Goal: Task Accomplishment & Management: Complete application form

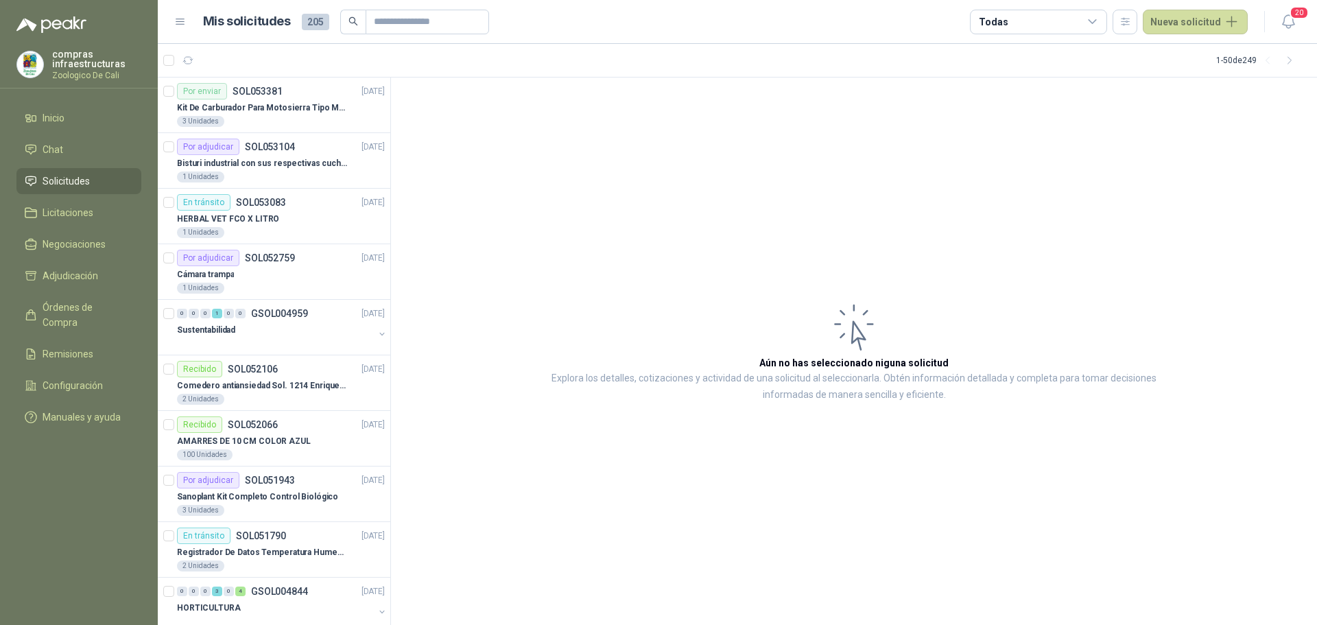
click at [73, 226] on ul "Inicio Chat Solicitudes Licitaciones Negociaciones Adjudicación Órdenes de Comp…" at bounding box center [79, 270] width 158 height 331
click at [114, 195] on ul "Inicio Chat Solicitudes Licitaciones Negociaciones Adjudicación Órdenes de Comp…" at bounding box center [79, 270] width 158 height 331
click at [109, 209] on li "Licitaciones" at bounding box center [79, 212] width 108 height 15
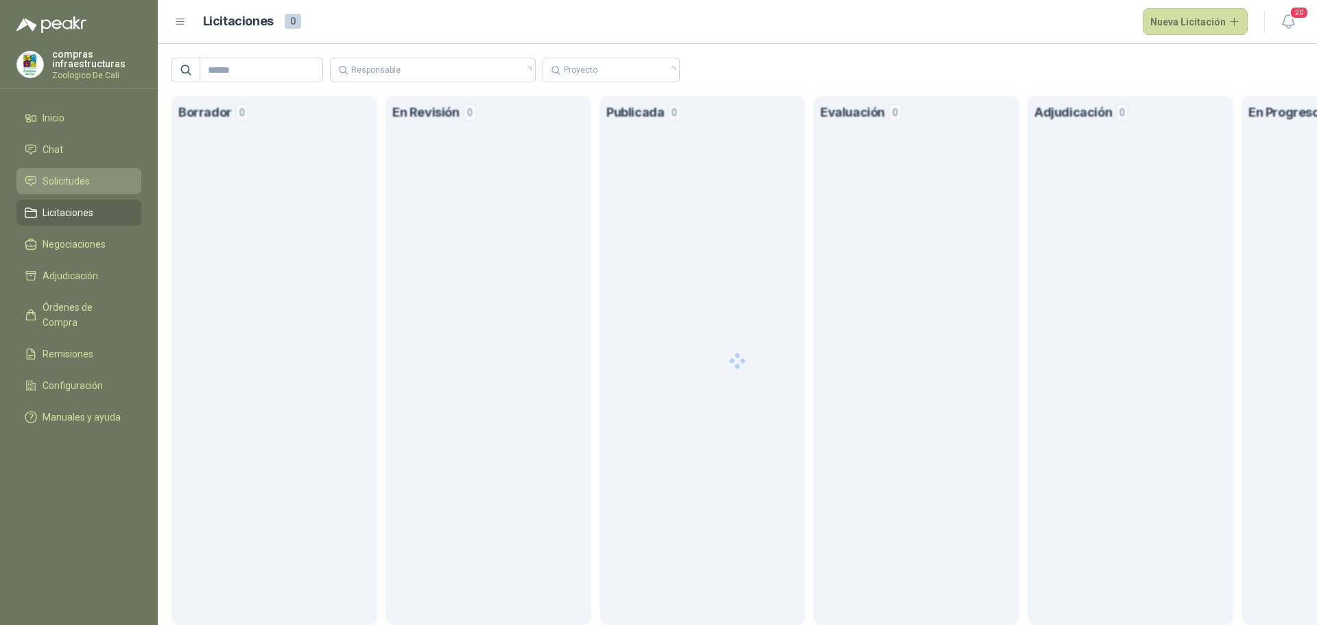
click at [117, 182] on li "Solicitudes" at bounding box center [79, 181] width 108 height 15
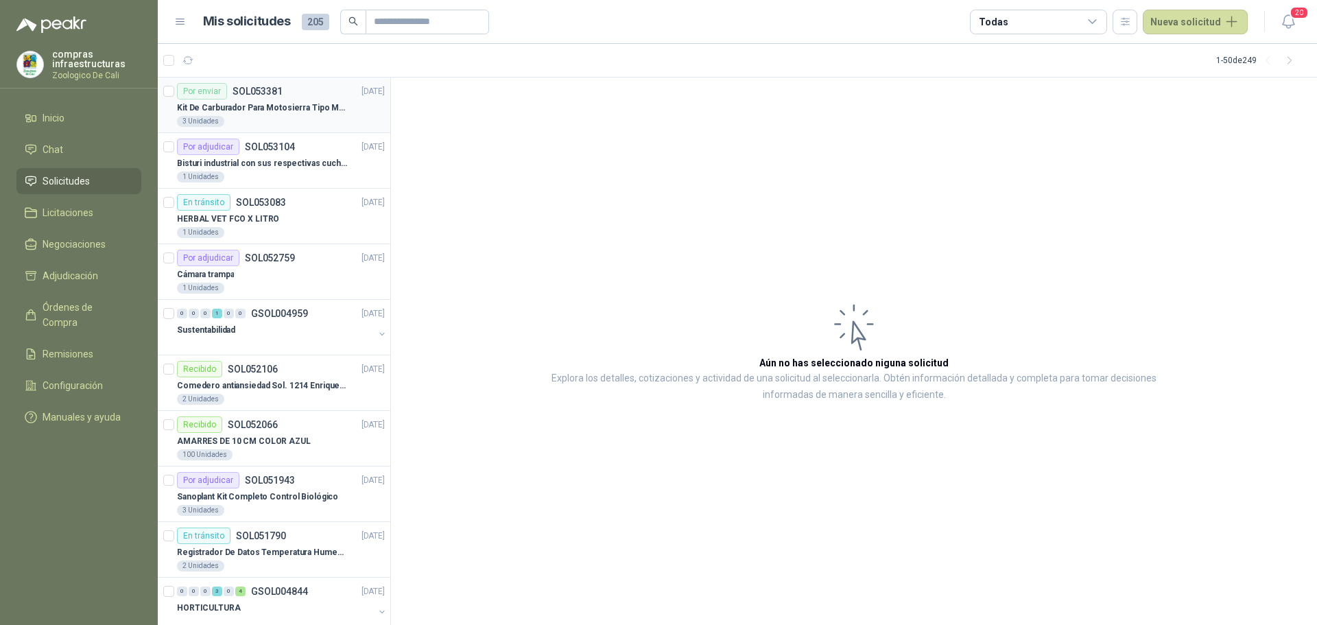
click at [262, 107] on p "Kit De Carburador Para Motosierra Tipo M250 - Zama" at bounding box center [262, 108] width 171 height 13
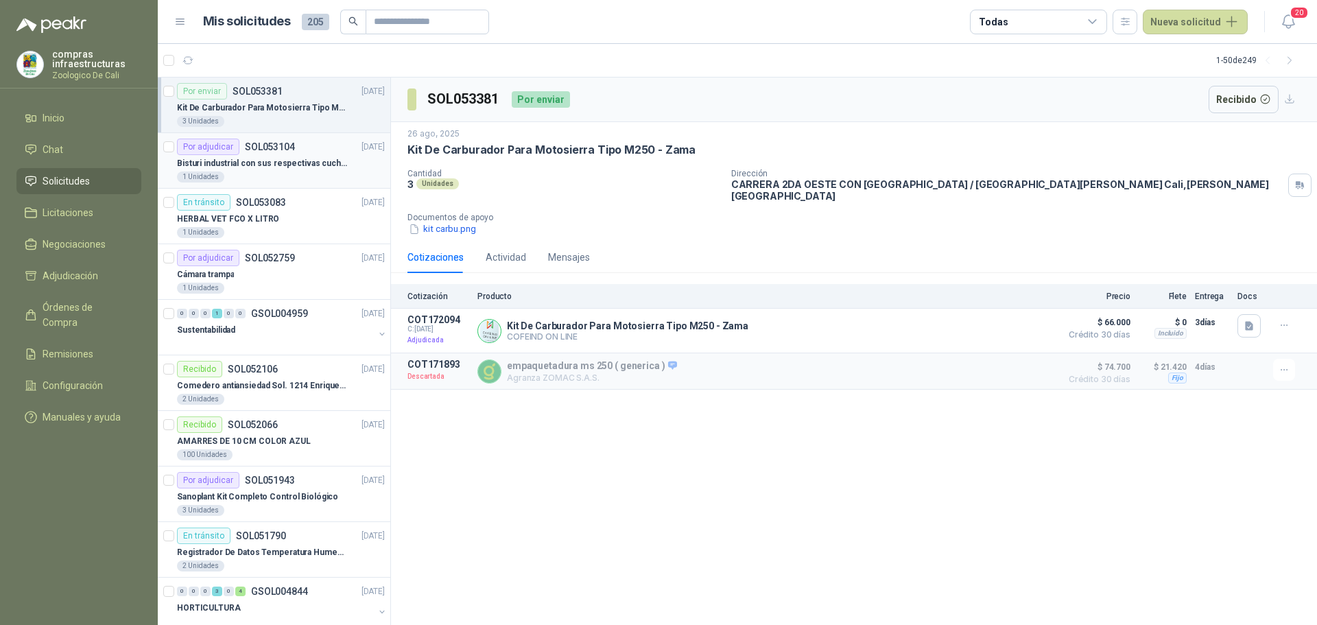
click at [275, 154] on div "Por adjudicar SOL053104" at bounding box center [236, 147] width 118 height 16
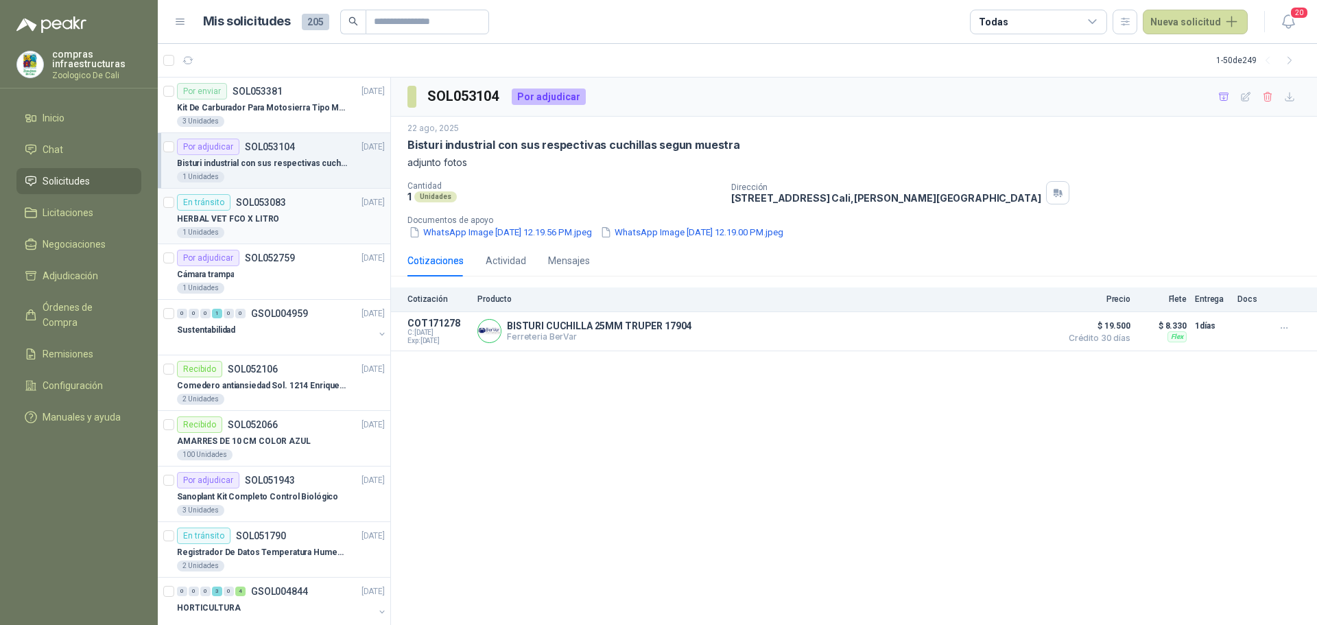
click at [272, 205] on p "SOL053083" at bounding box center [261, 203] width 50 height 10
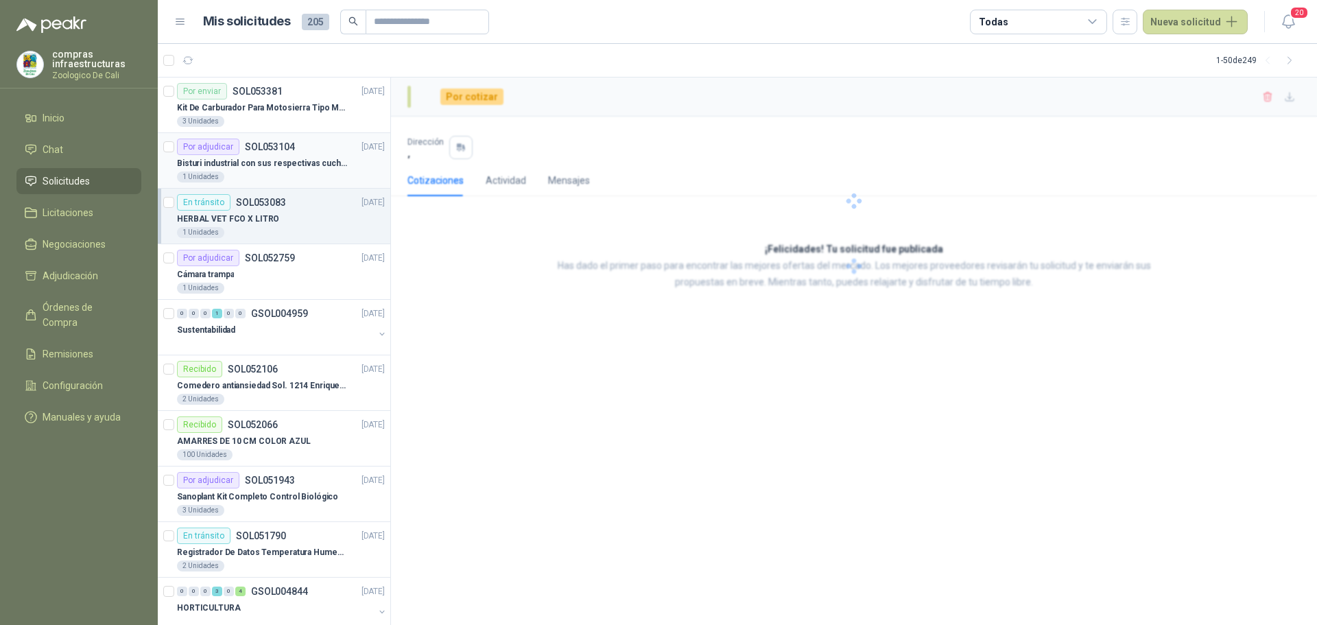
click at [276, 151] on p "SOL053104" at bounding box center [270, 147] width 50 height 10
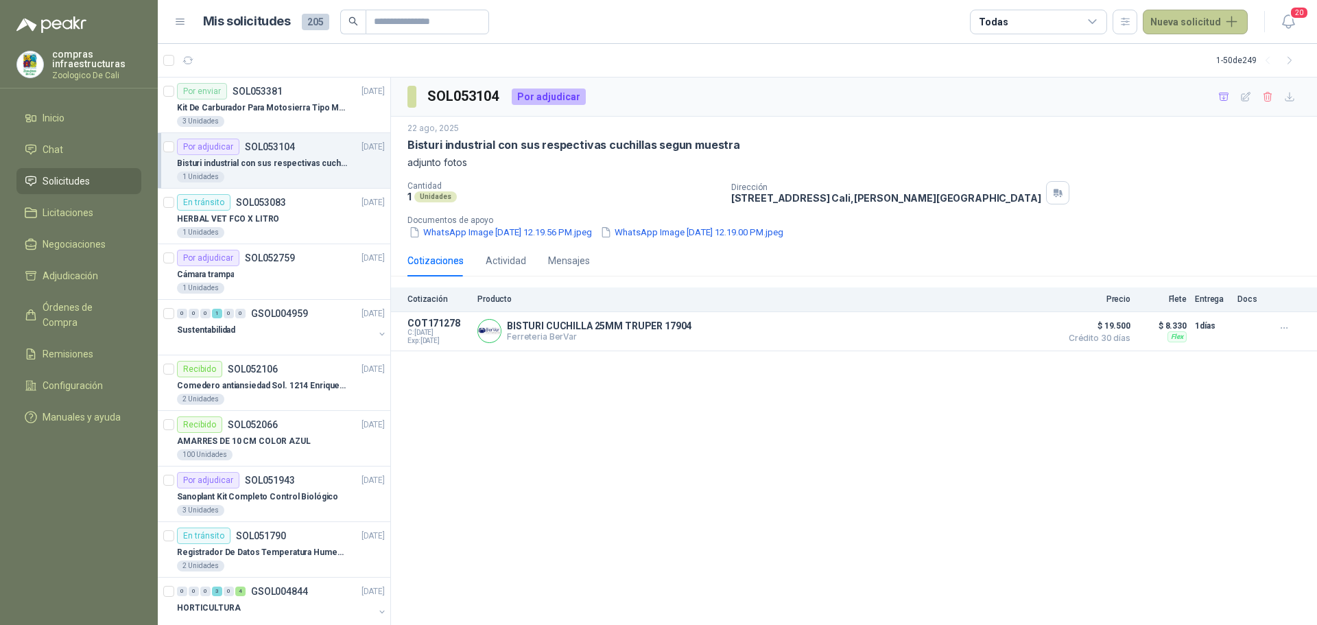
click at [1224, 25] on button "Nueva solicitud" at bounding box center [1195, 22] width 105 height 25
click at [1195, 56] on link "Solicitud" at bounding box center [1211, 55] width 117 height 24
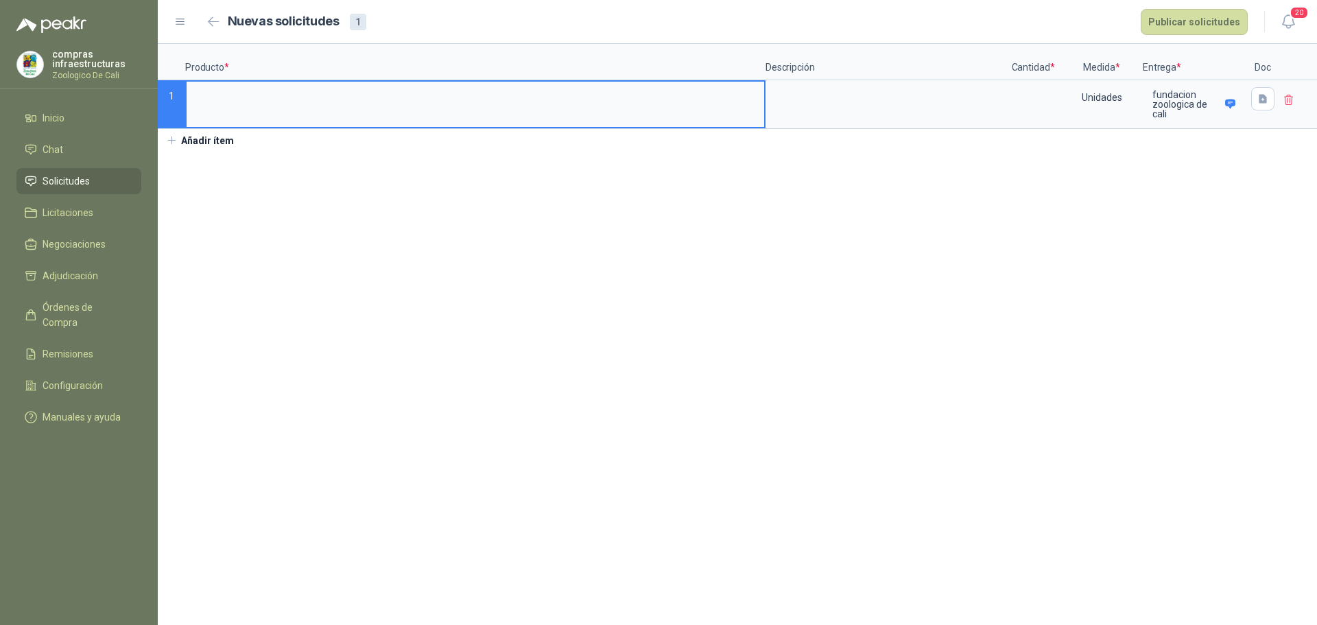
click at [292, 108] on input at bounding box center [476, 95] width 578 height 27
click at [1208, 103] on p "fundacion zoologica de cali" at bounding box center [1186, 104] width 68 height 29
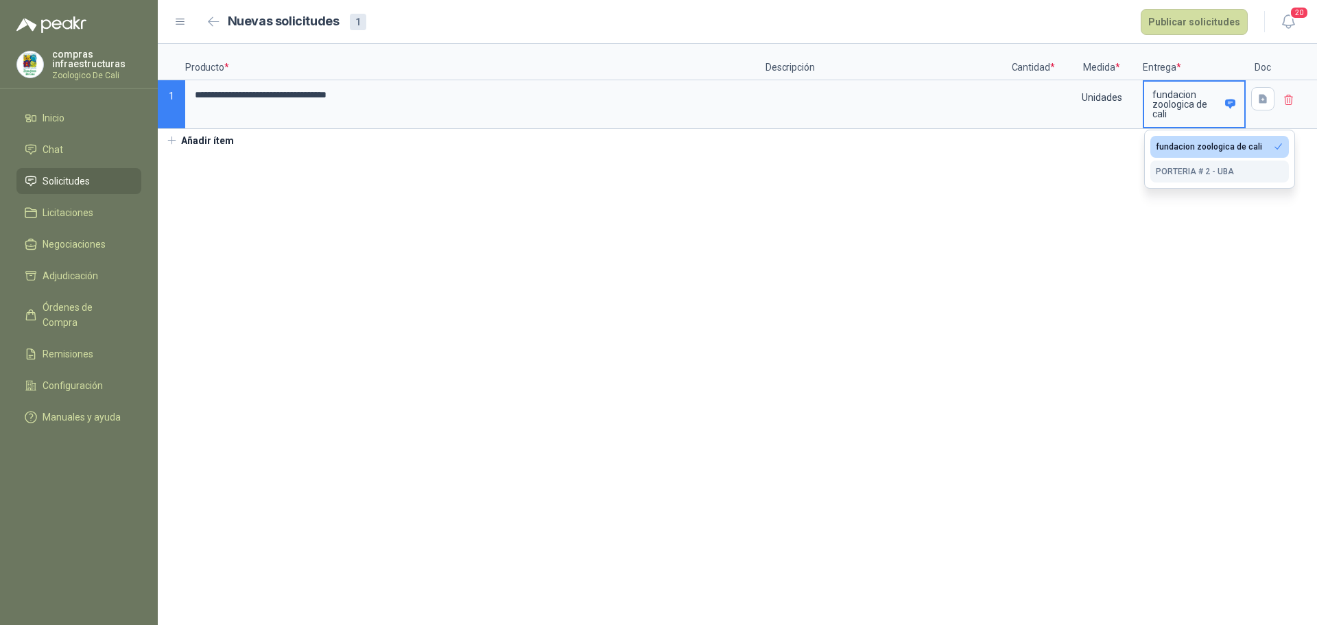
click at [1180, 167] on div "PORTERIA # 2 - UBA" at bounding box center [1195, 172] width 78 height 10
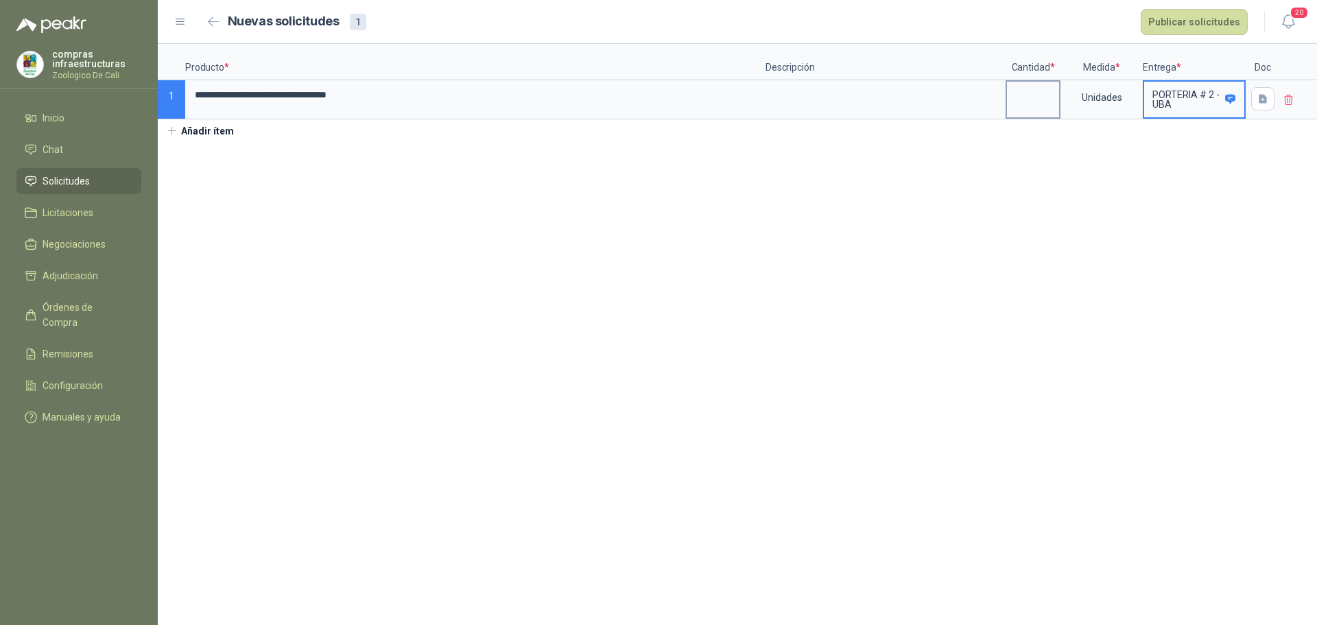
click at [1039, 95] on input at bounding box center [1033, 95] width 52 height 27
type input "*"
click at [1263, 103] on icon "button" at bounding box center [1263, 98] width 8 height 9
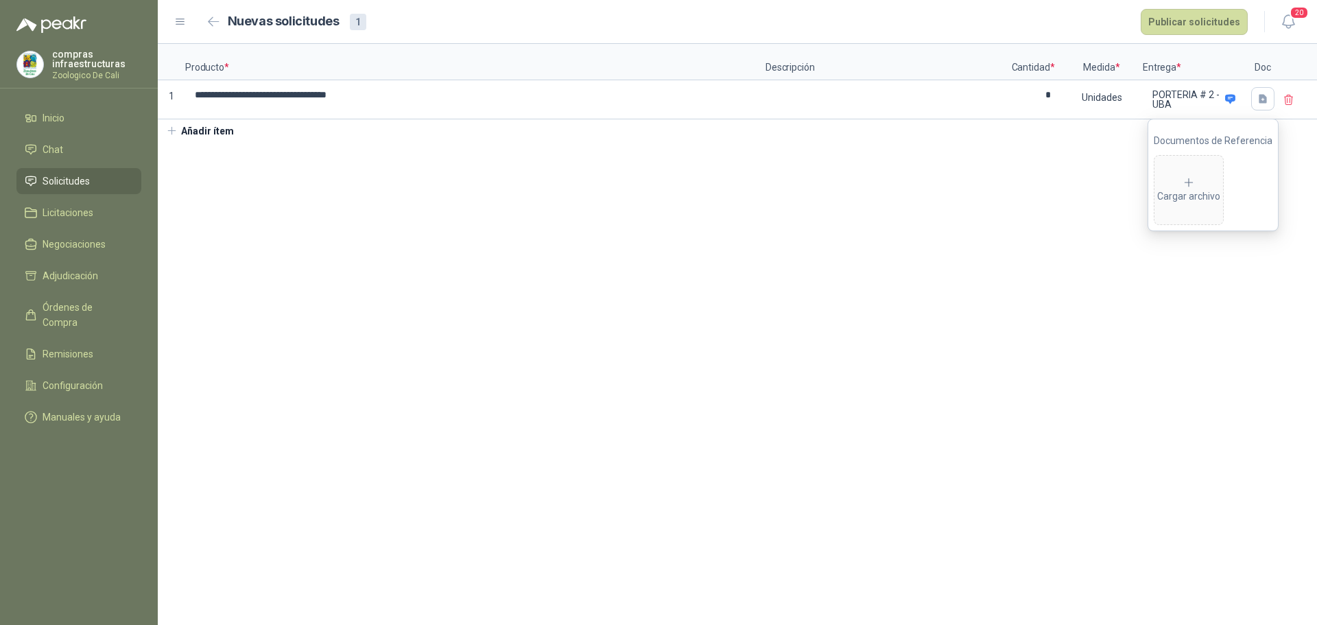
click at [1308, 321] on section "**********" at bounding box center [737, 334] width 1159 height 581
click at [1272, 94] on button "button" at bounding box center [1262, 98] width 23 height 23
click at [1212, 196] on div "Cargar archivo" at bounding box center [1188, 189] width 63 height 27
click at [1195, 10] on button "Publicar solicitudes" at bounding box center [1194, 22] width 107 height 26
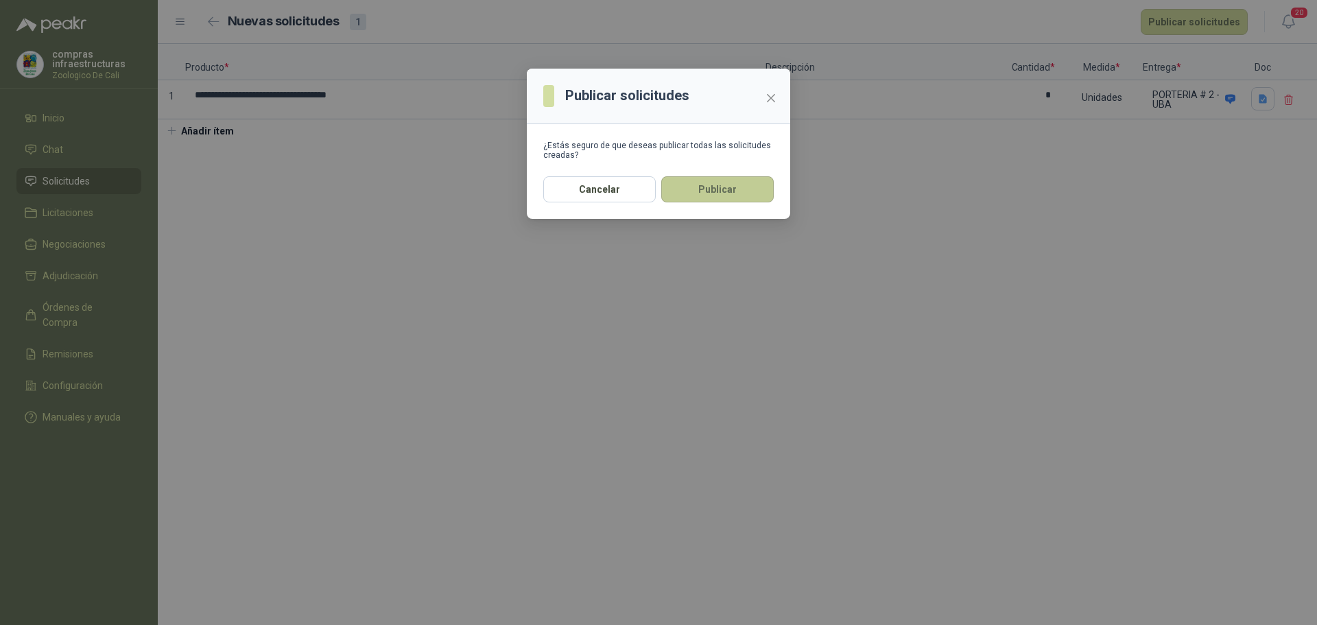
click at [704, 190] on button "Publicar" at bounding box center [717, 189] width 112 height 26
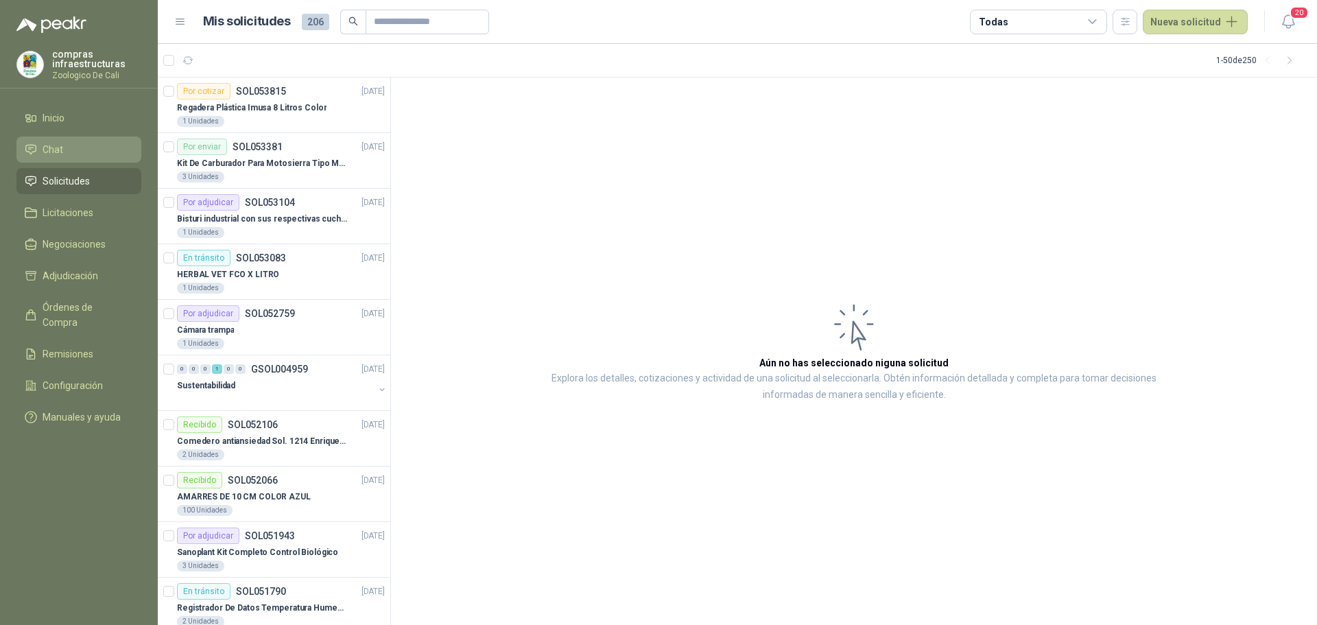
click at [69, 145] on li "Chat" at bounding box center [79, 149] width 108 height 15
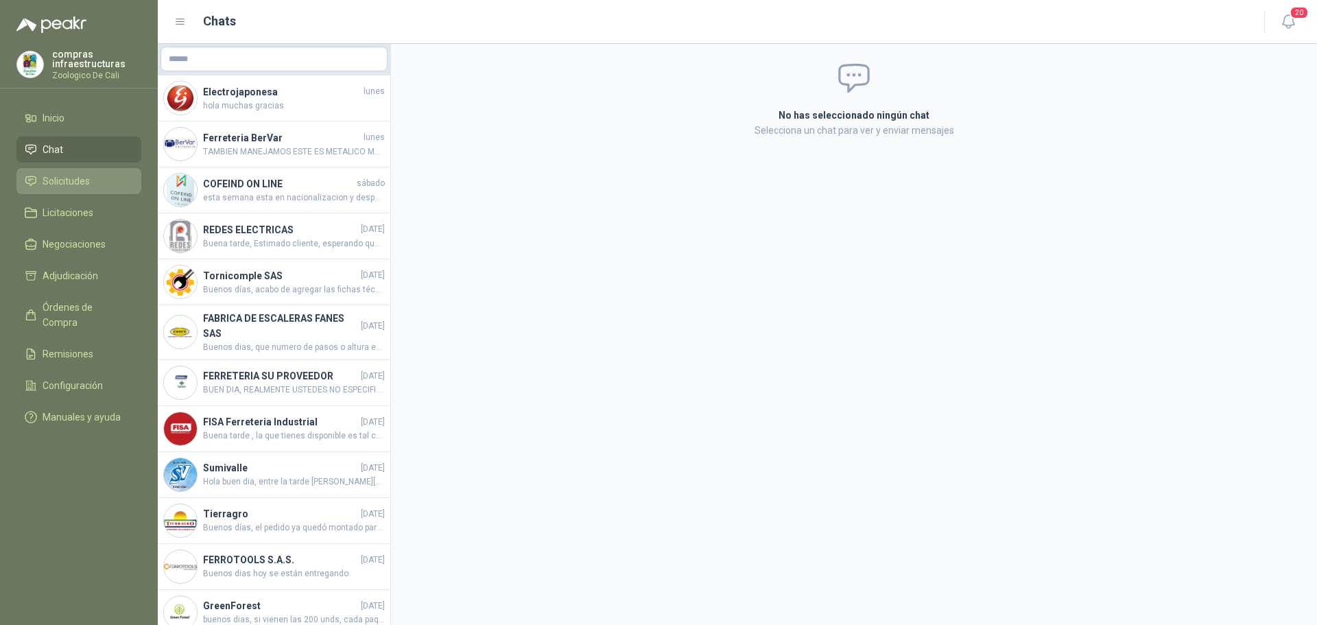
click at [75, 177] on span "Solicitudes" at bounding box center [66, 181] width 47 height 15
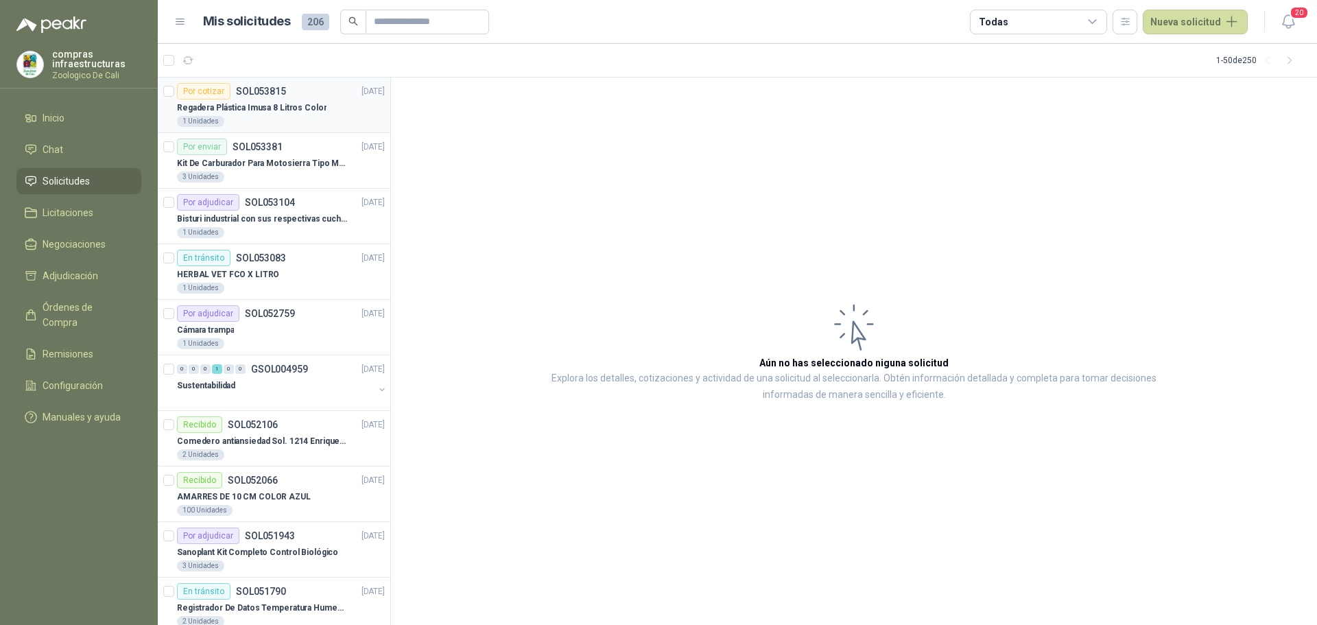
click at [296, 112] on p "Regadera Plástica Imusa 8 Litros Color" at bounding box center [252, 108] width 150 height 13
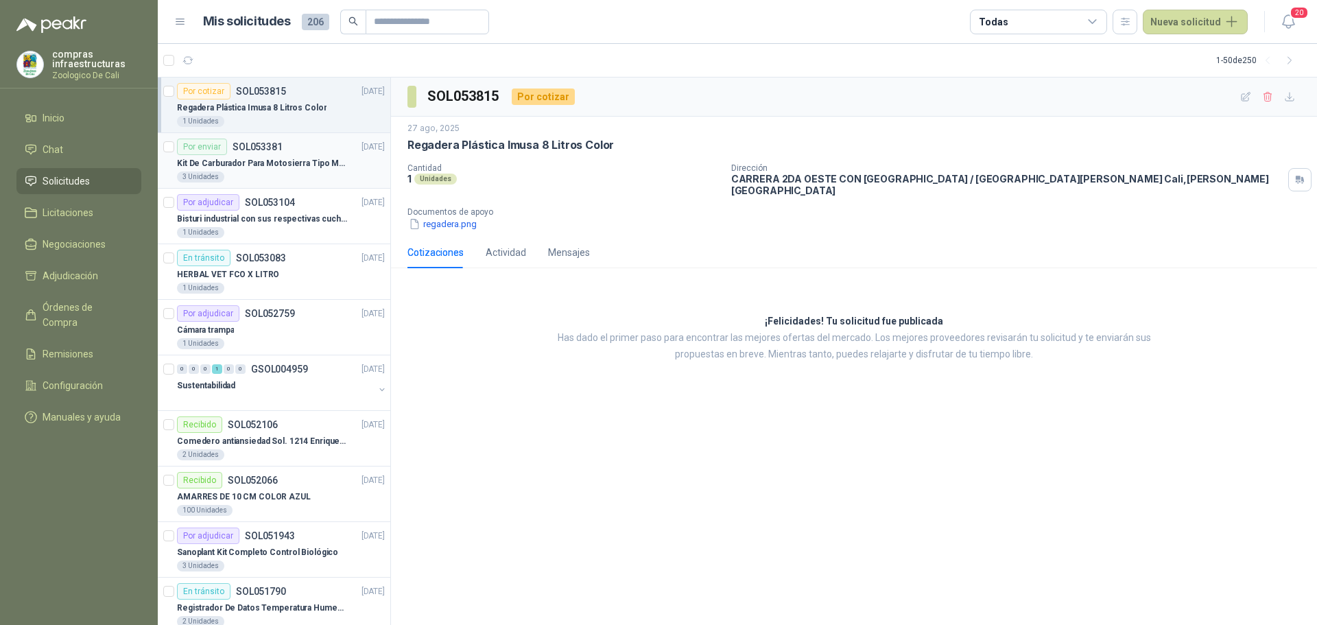
click at [322, 176] on div "3 Unidades" at bounding box center [281, 176] width 208 height 11
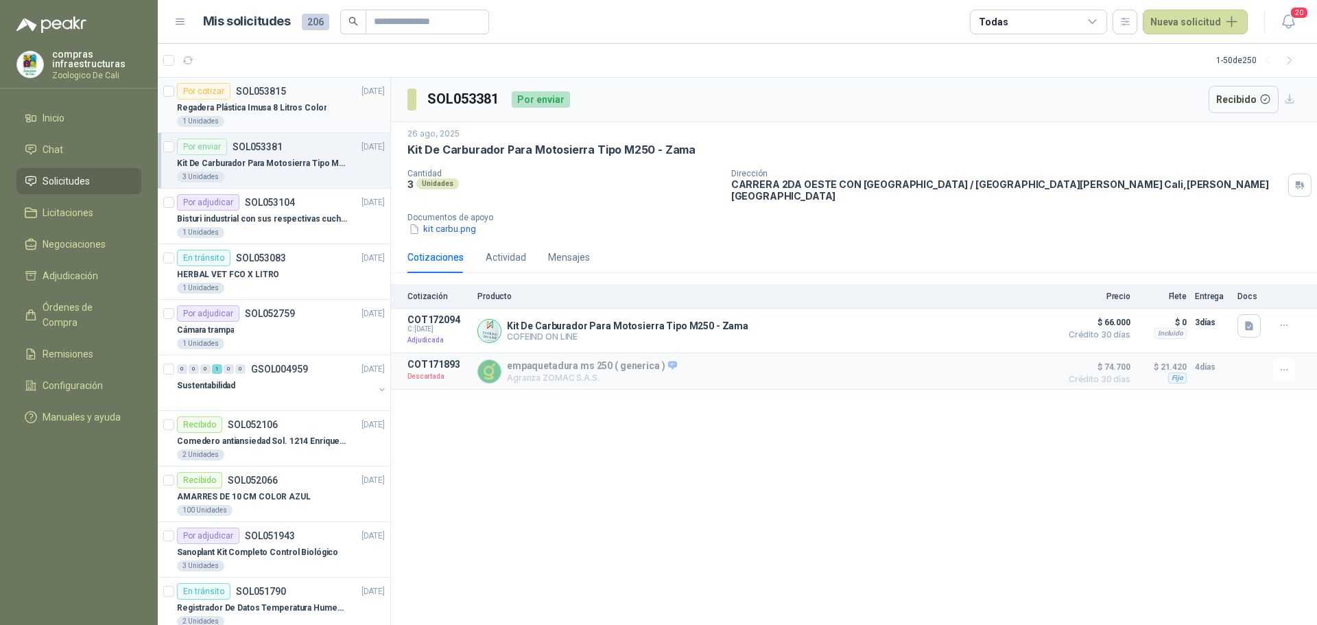
click at [227, 82] on article "Por cotizar SOL053815 [DATE] Regadera Plástica Imusa 8 Litros Color 1 Unidades" at bounding box center [274, 106] width 233 height 56
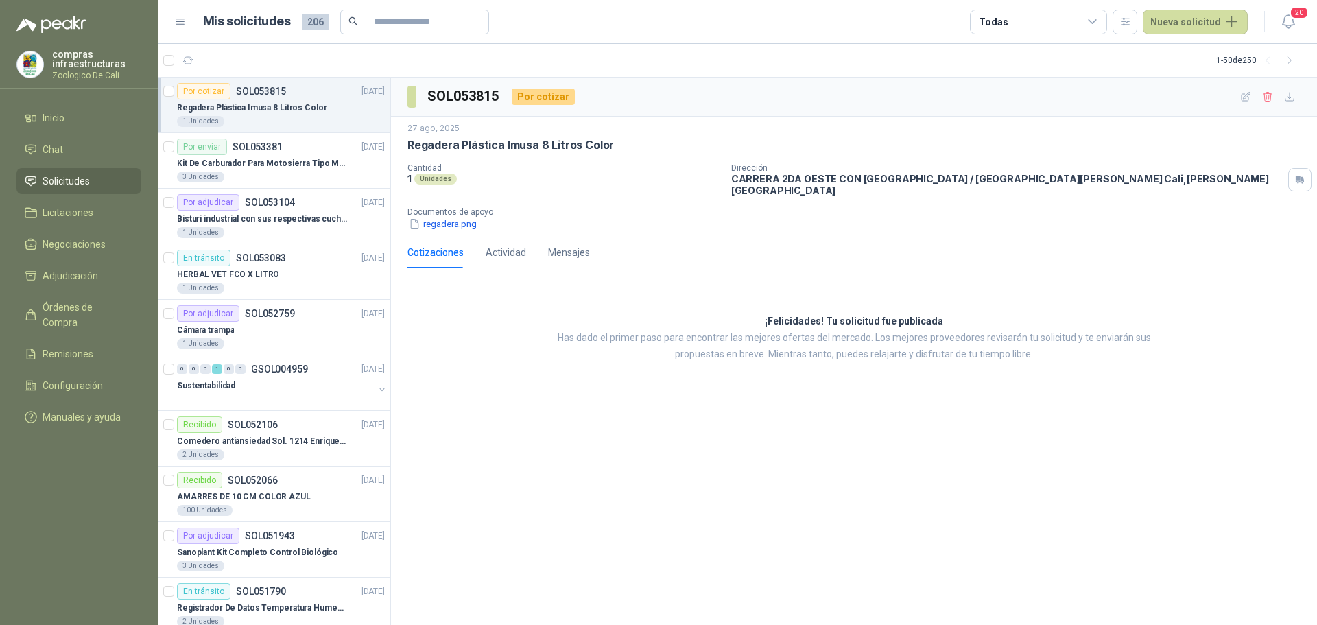
click at [285, 99] on div "Regadera Plástica Imusa 8 Litros Color" at bounding box center [281, 107] width 208 height 16
click at [1268, 102] on icon "button" at bounding box center [1268, 97] width 12 height 12
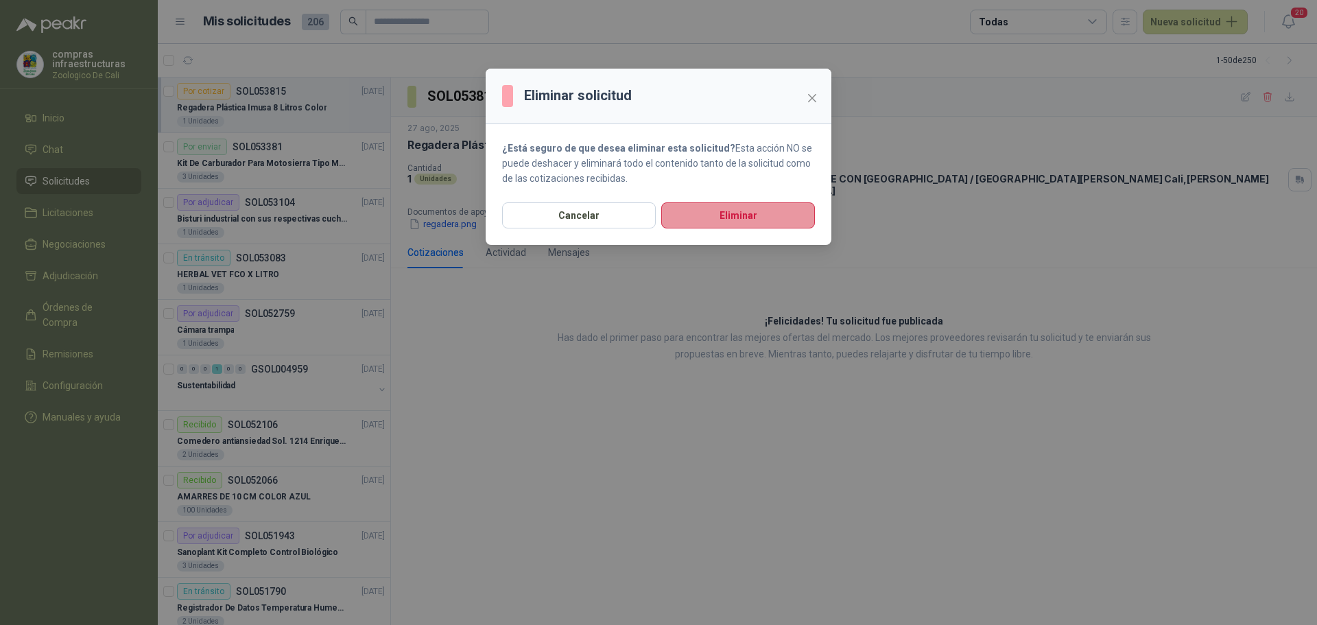
click at [777, 210] on button "Eliminar" at bounding box center [738, 215] width 154 height 26
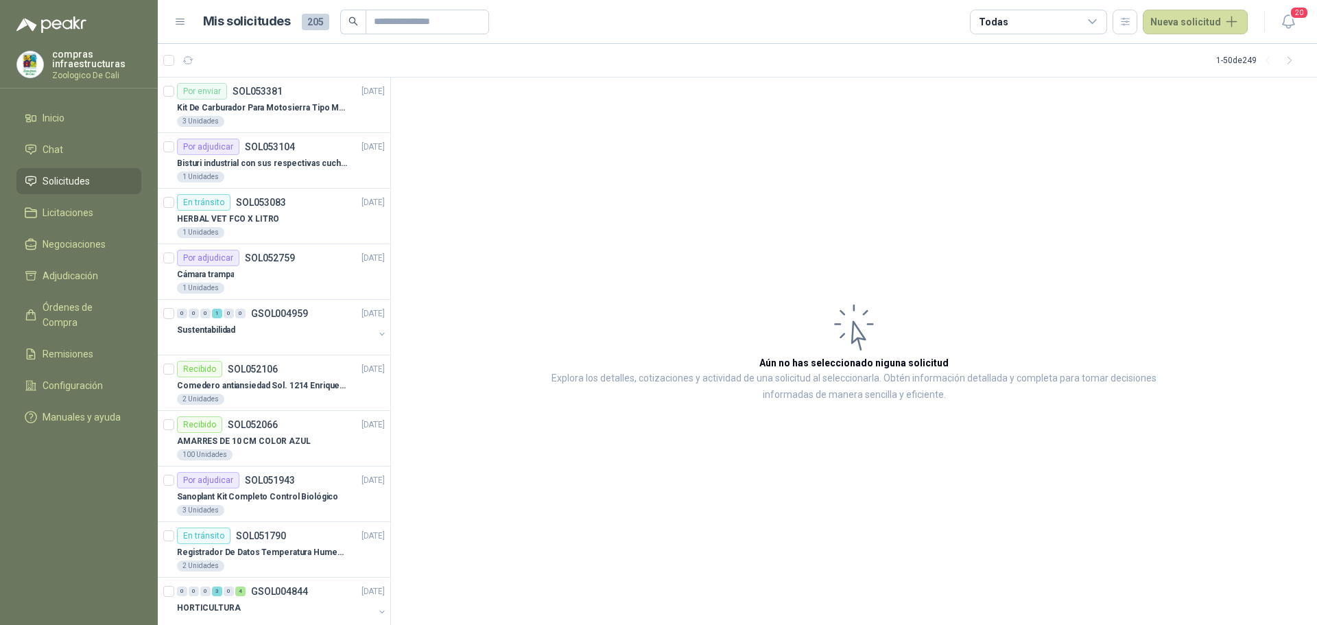
click at [83, 177] on span "Solicitudes" at bounding box center [66, 181] width 47 height 15
